Goal: Find specific page/section: Find specific page/section

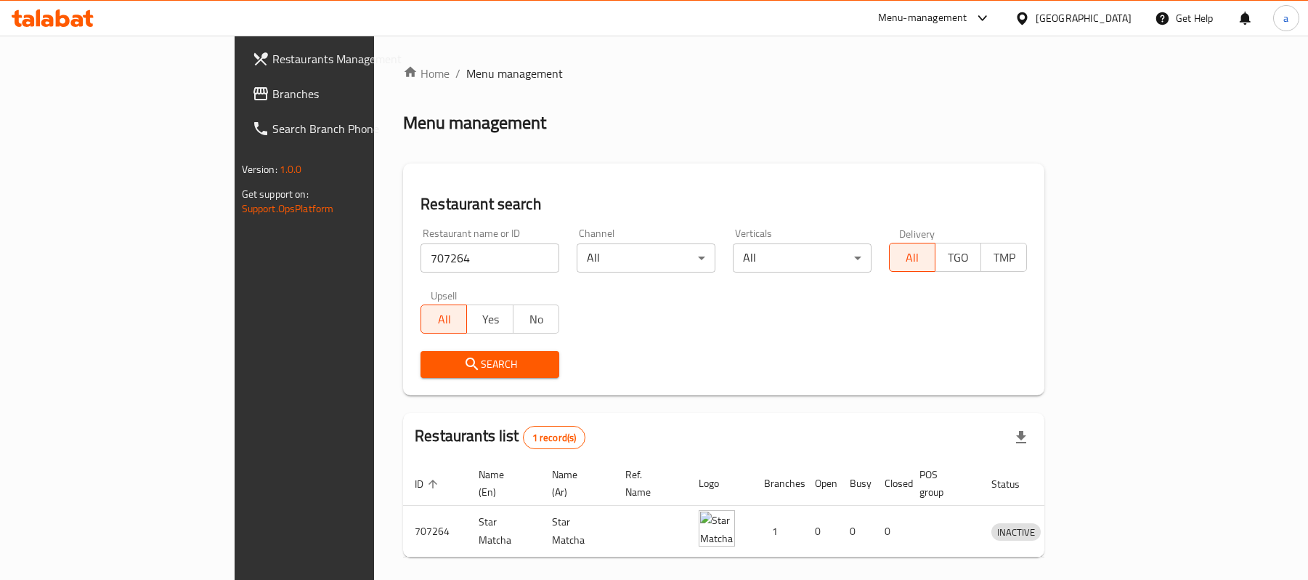
scroll to position [41, 0]
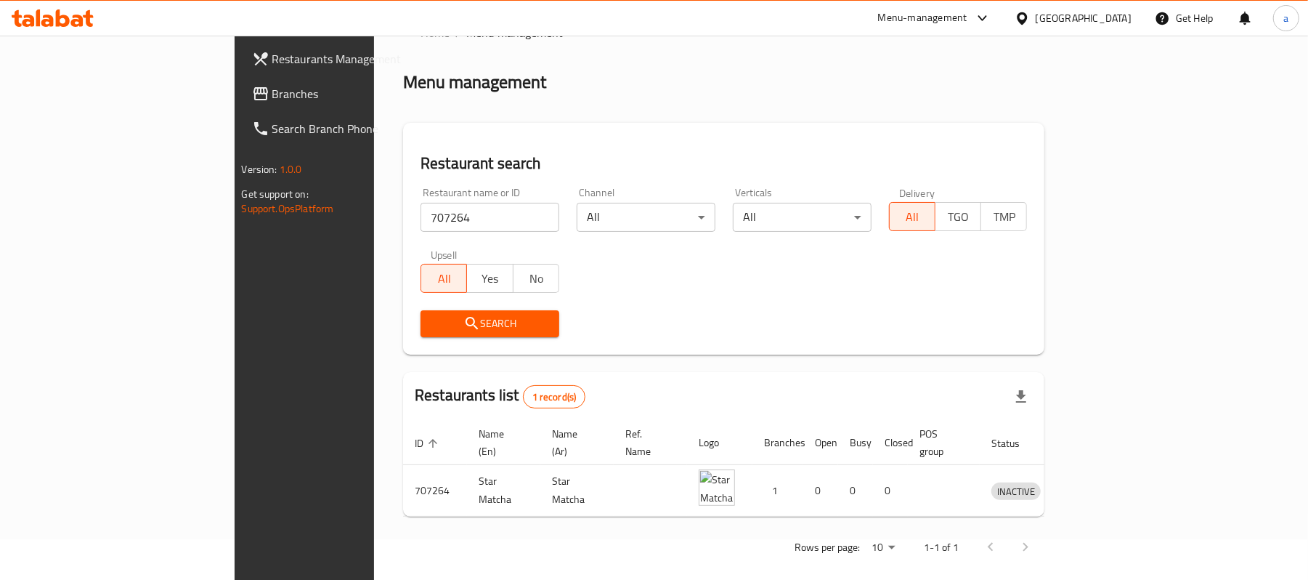
click at [272, 97] on span "Branches" at bounding box center [356, 93] width 169 height 17
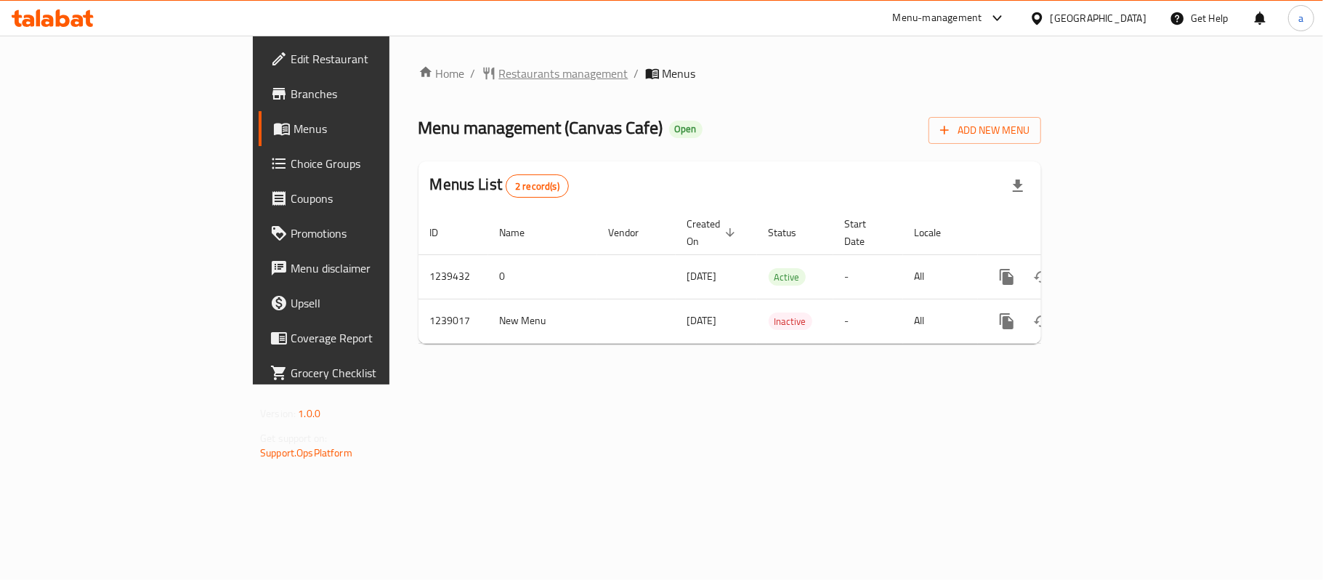
click at [499, 67] on span "Restaurants management" at bounding box center [563, 73] width 129 height 17
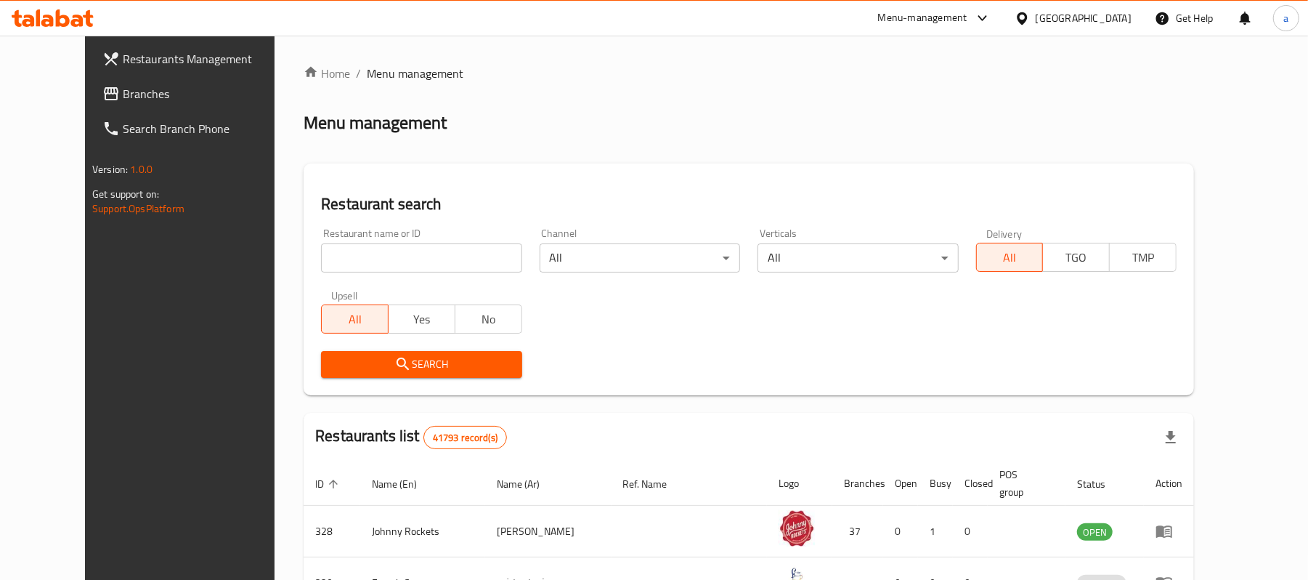
click at [364, 256] on input "search" at bounding box center [421, 257] width 200 height 29
paste input "679827"
type input "679827"
click at [408, 369] on span "Search" at bounding box center [421, 364] width 177 height 18
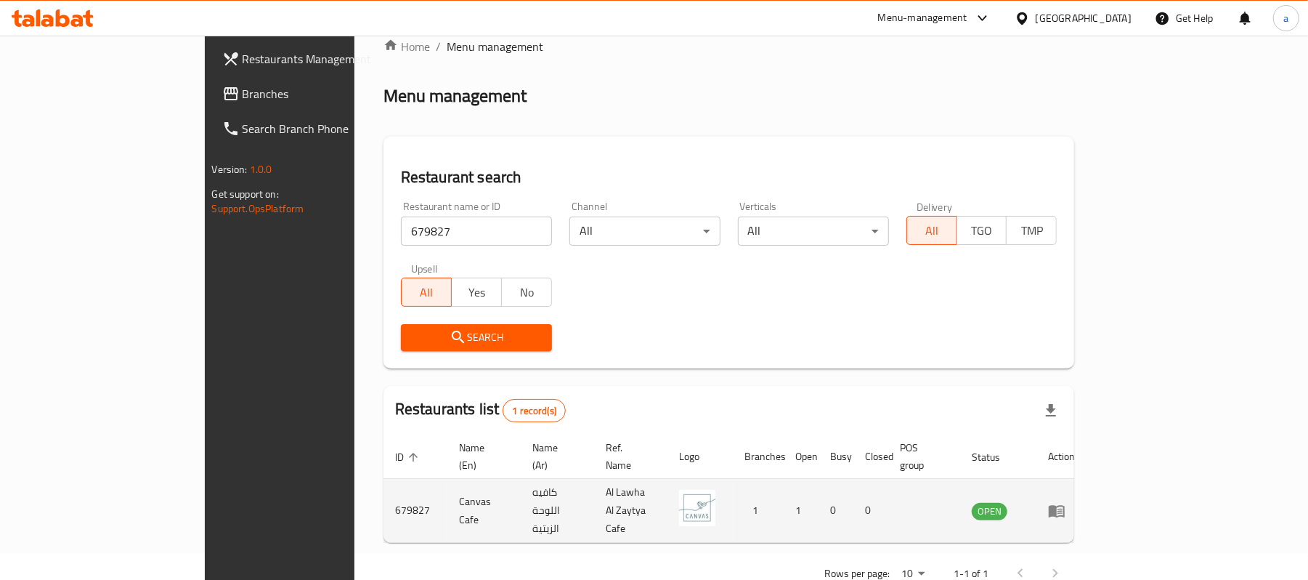
scroll to position [41, 0]
